Goal: Information Seeking & Learning: Learn about a topic

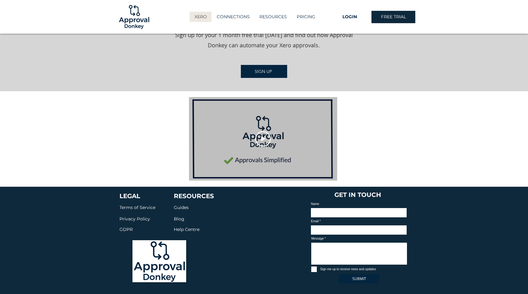
scroll to position [831, 0]
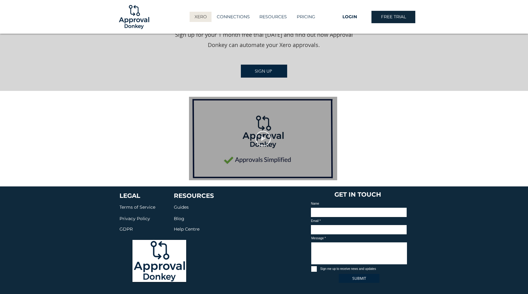
click at [264, 134] on icon "Play video" at bounding box center [262, 138] width 15 height 15
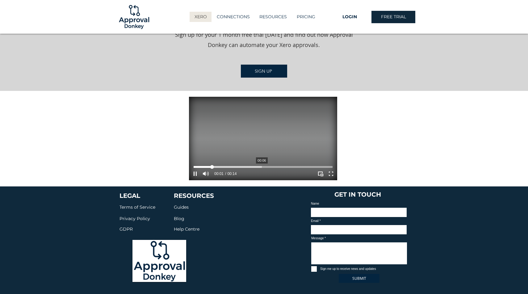
click at [262, 166] on div "Your Video Title Video Player" at bounding box center [263, 167] width 139 height 2
click at [308, 166] on div "Your Video Title Video Player" at bounding box center [263, 167] width 139 height 2
click at [278, 121] on video "Your Video Title Video Player" at bounding box center [263, 138] width 148 height 83
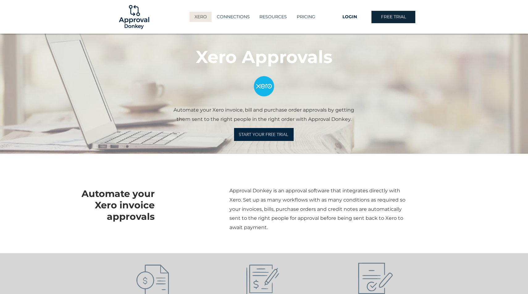
scroll to position [27, 0]
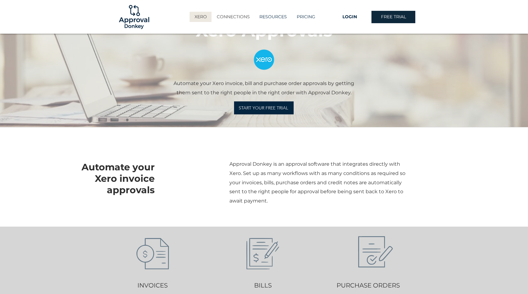
click at [232, 17] on p "CONNECTIONS" at bounding box center [233, 17] width 39 height 10
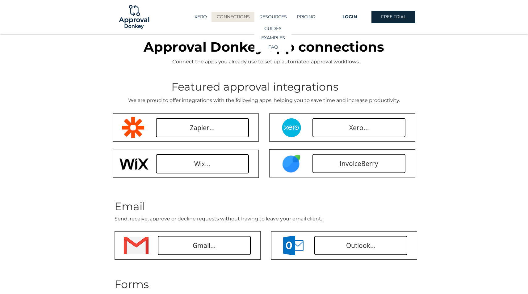
click at [91, 77] on div "main content" at bounding box center [264, 71] width 528 height 75
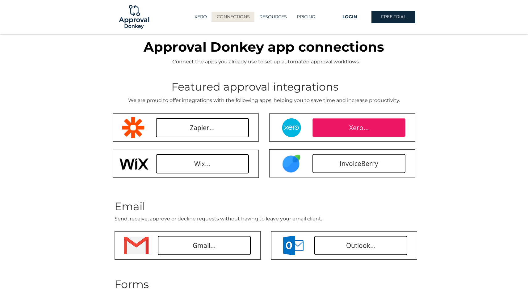
click at [346, 127] on link "Xero..." at bounding box center [358, 127] width 93 height 19
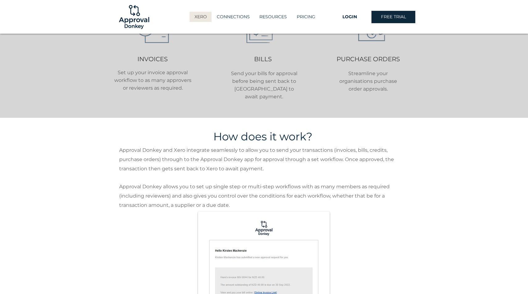
scroll to position [224, 0]
